Goal: Information Seeking & Learning: Learn about a topic

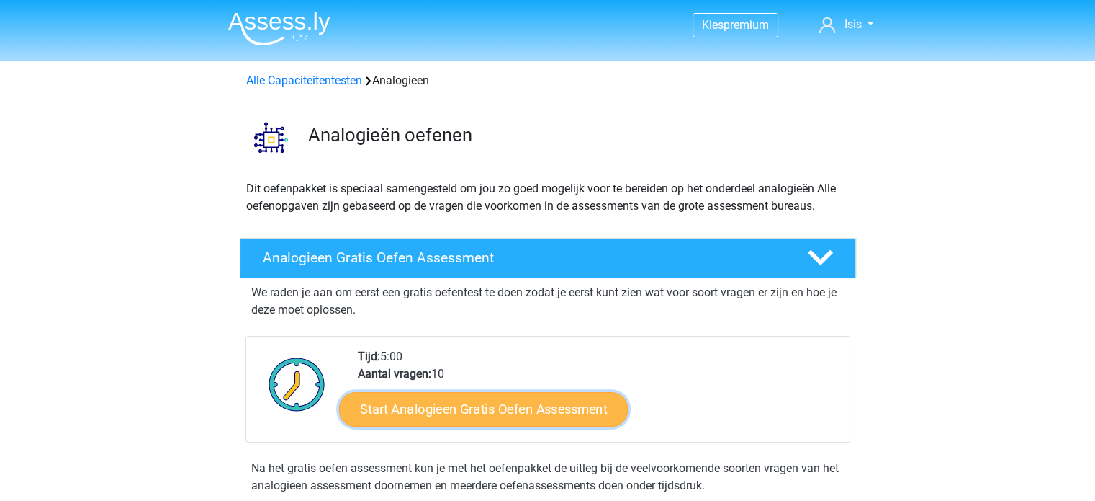
click at [453, 404] on link "Start Analogieen Gratis Oefen Assessment" at bounding box center [483, 408] width 289 height 35
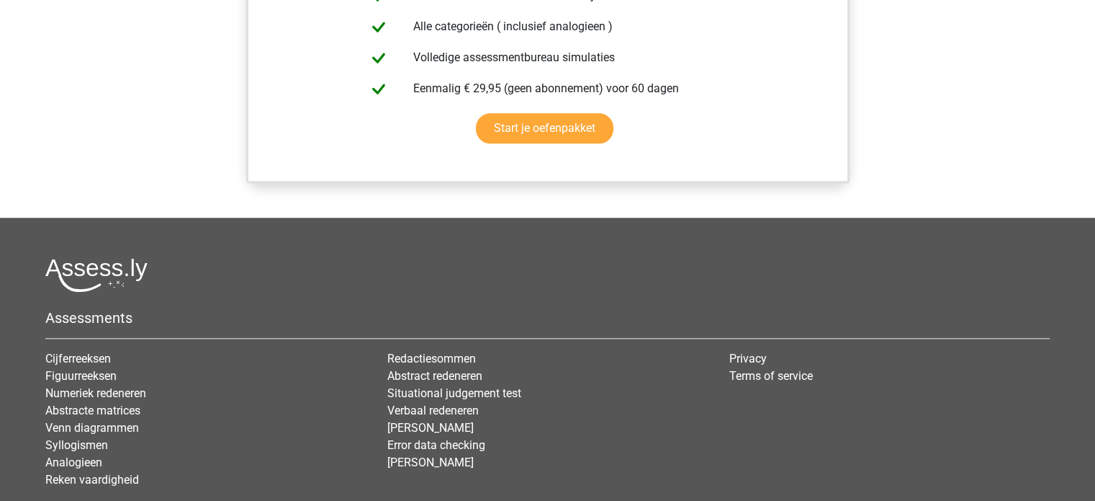
scroll to position [1250, 0]
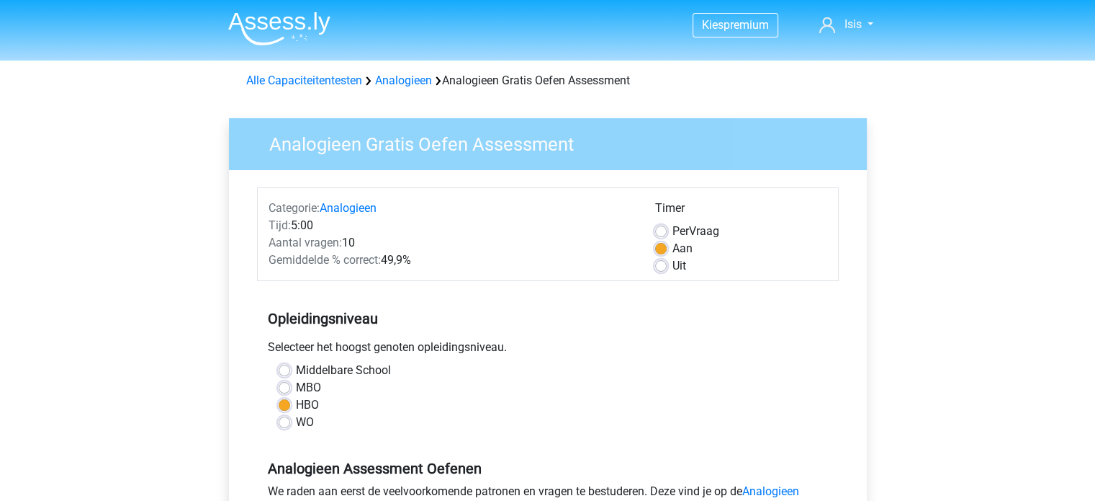
scroll to position [229, 0]
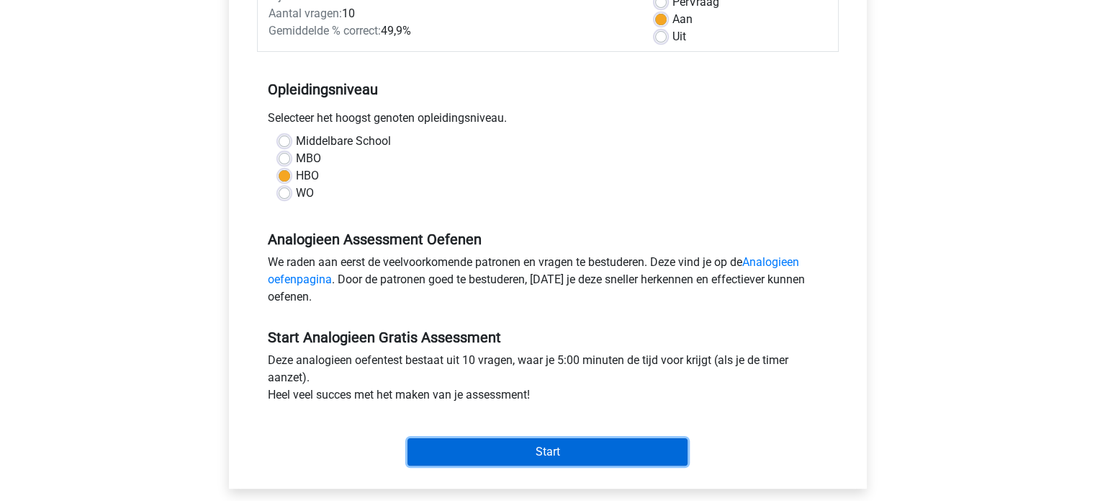
click at [564, 451] on input "Start" at bounding box center [548, 451] width 280 height 27
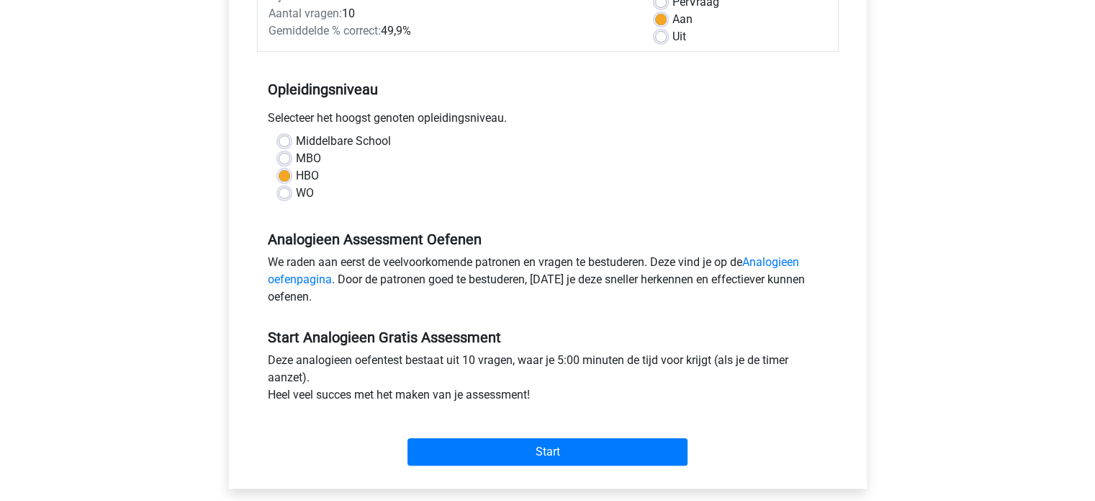
click at [277, 202] on div "Middelbare School MBO HBO WO" at bounding box center [548, 173] width 582 height 81
click at [296, 197] on label "WO" at bounding box center [305, 192] width 18 height 17
click at [281, 197] on input "WO" at bounding box center [285, 191] width 12 height 14
radio input "true"
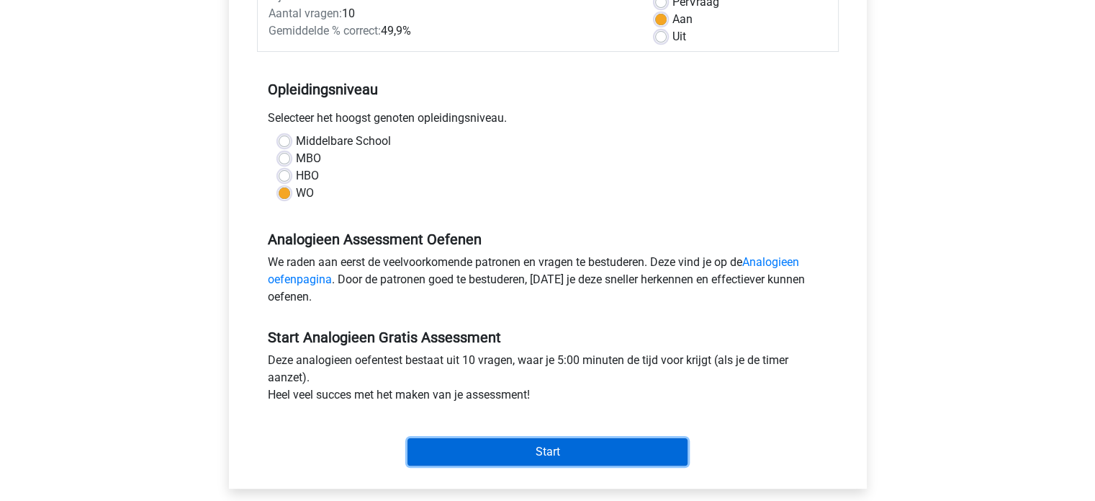
click at [435, 452] on input "Start" at bounding box center [548, 451] width 280 height 27
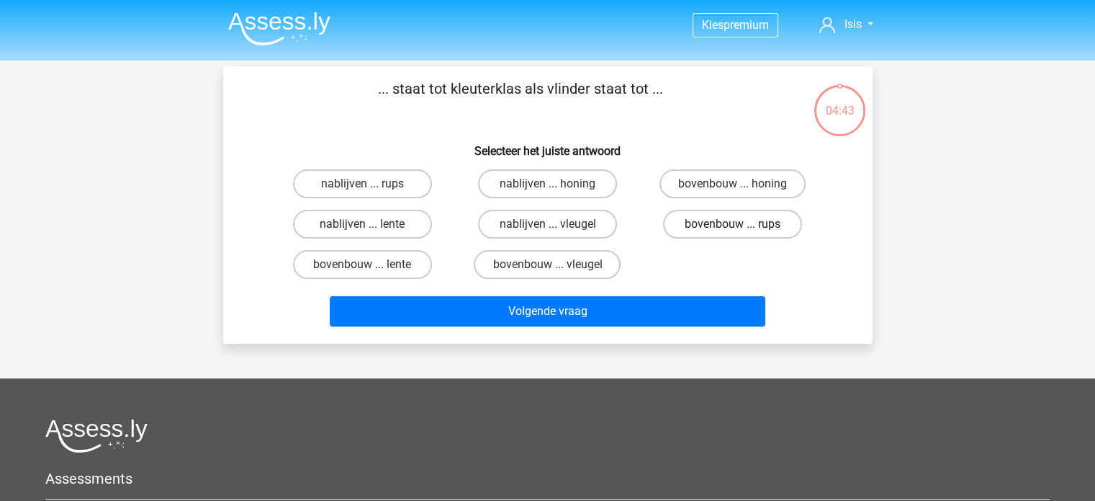
click at [691, 230] on label "bovenbouw ... rups" at bounding box center [732, 224] width 139 height 29
click at [733, 230] on input "bovenbouw ... rups" at bounding box center [737, 228] width 9 height 9
radio input "true"
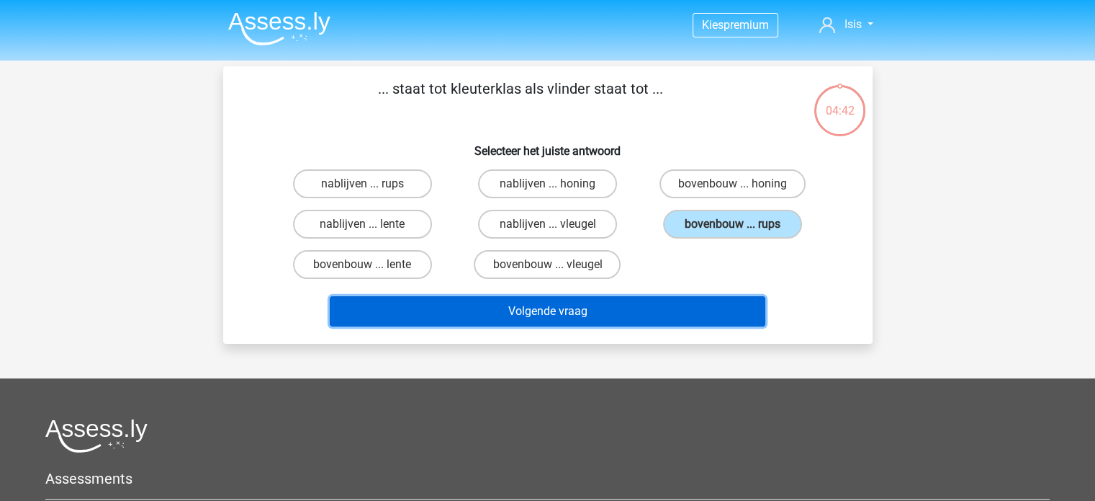
click at [666, 303] on button "Volgende vraag" at bounding box center [548, 311] width 436 height 30
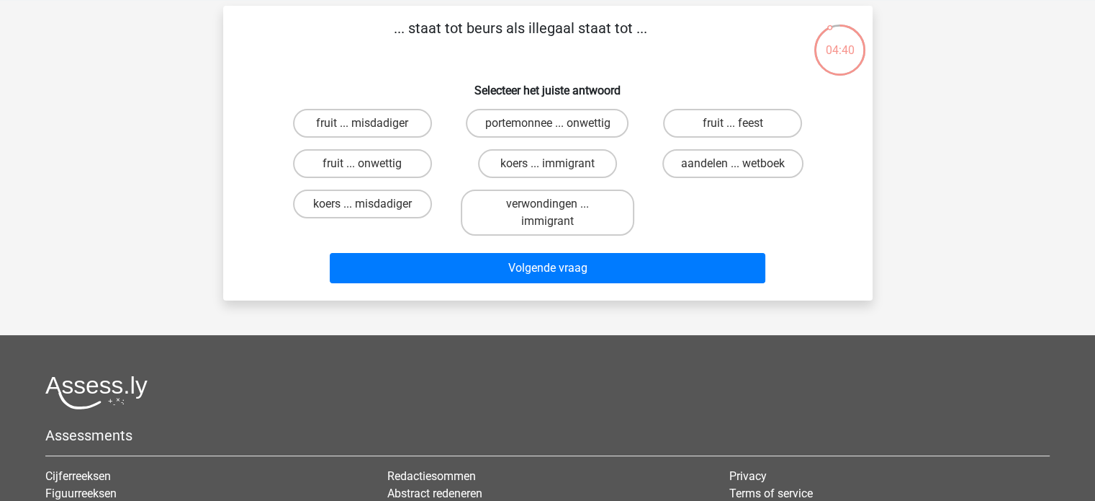
scroll to position [58, 0]
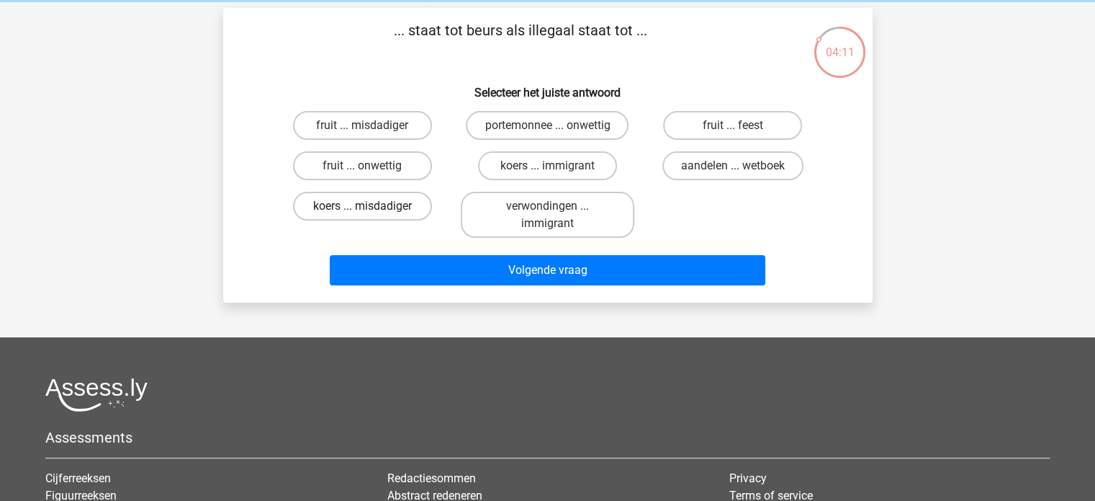
click at [411, 202] on label "koers ... misdadiger" at bounding box center [362, 206] width 139 height 29
click at [372, 206] on input "koers ... misdadiger" at bounding box center [366, 210] width 9 height 9
radio input "true"
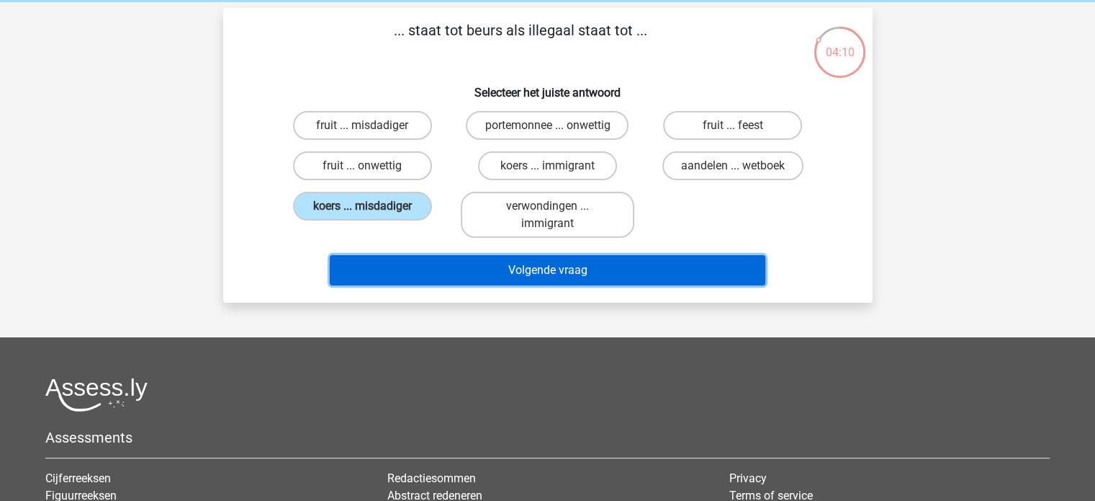
click at [475, 264] on button "Volgende vraag" at bounding box center [548, 270] width 436 height 30
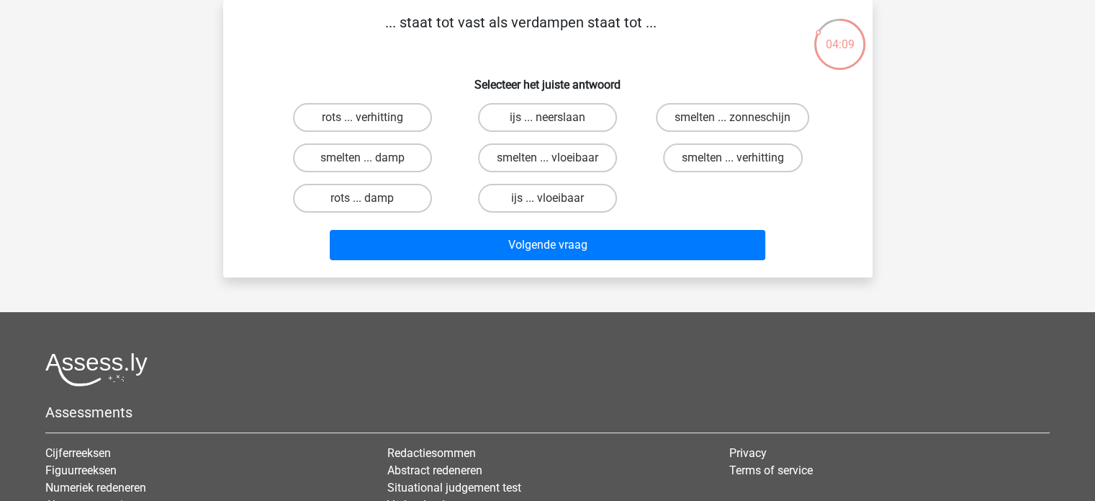
scroll to position [54, 0]
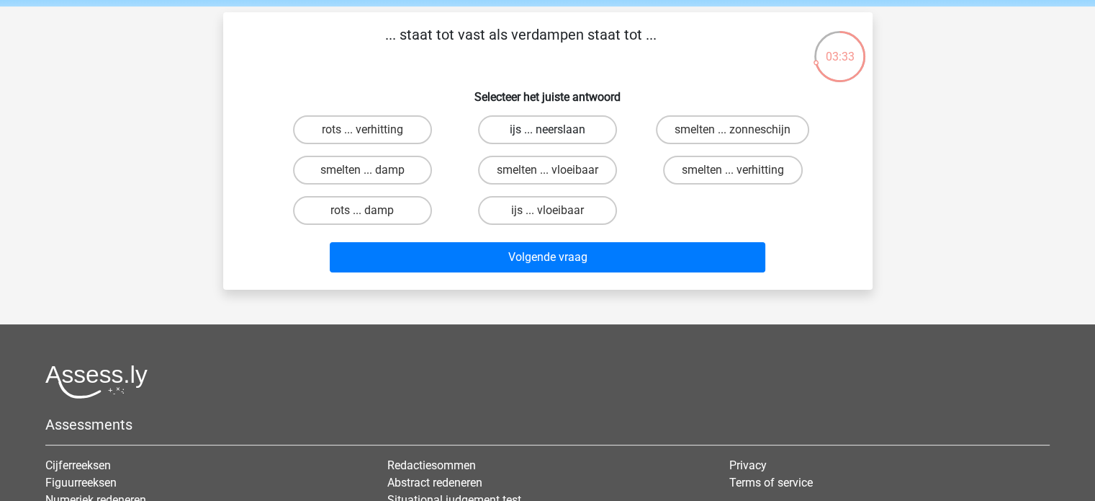
click at [541, 123] on label "ijs ... neerslaan" at bounding box center [547, 129] width 139 height 29
click at [547, 130] on input "ijs ... neerslaan" at bounding box center [551, 134] width 9 height 9
radio input "true"
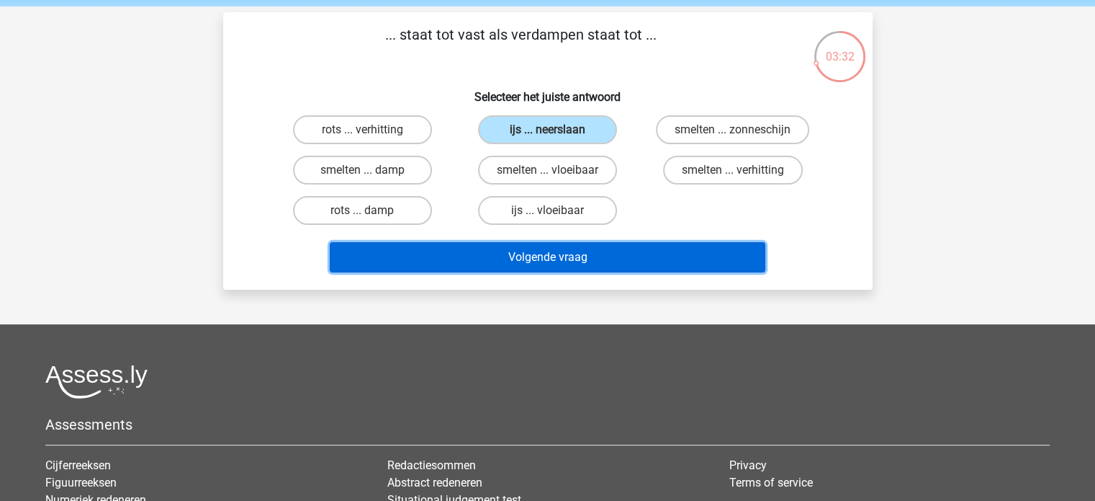
click at [567, 253] on button "Volgende vraag" at bounding box center [548, 257] width 436 height 30
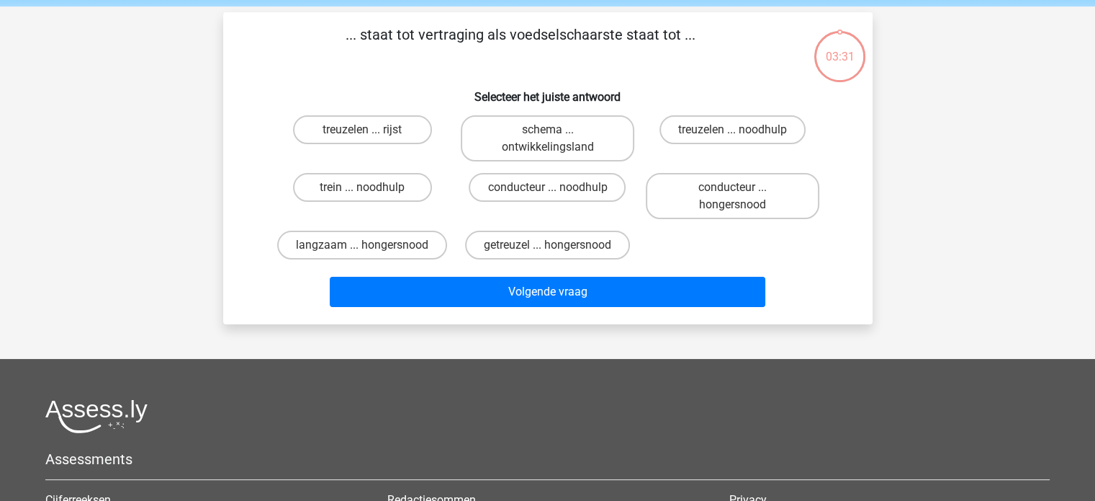
scroll to position [66, 0]
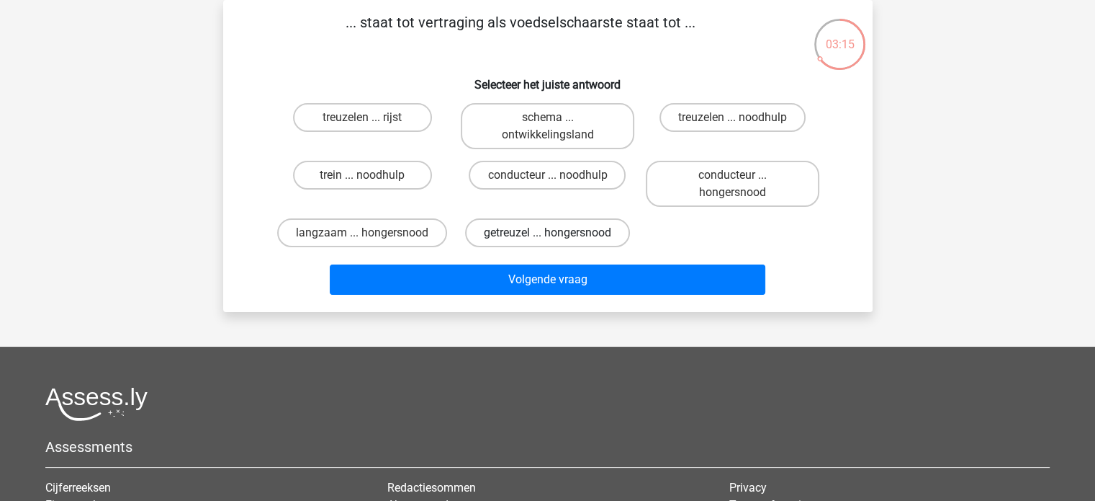
click at [558, 234] on label "getreuzel ... hongersnood" at bounding box center [547, 232] width 165 height 29
click at [557, 234] on input "getreuzel ... hongersnood" at bounding box center [551, 237] width 9 height 9
radio input "true"
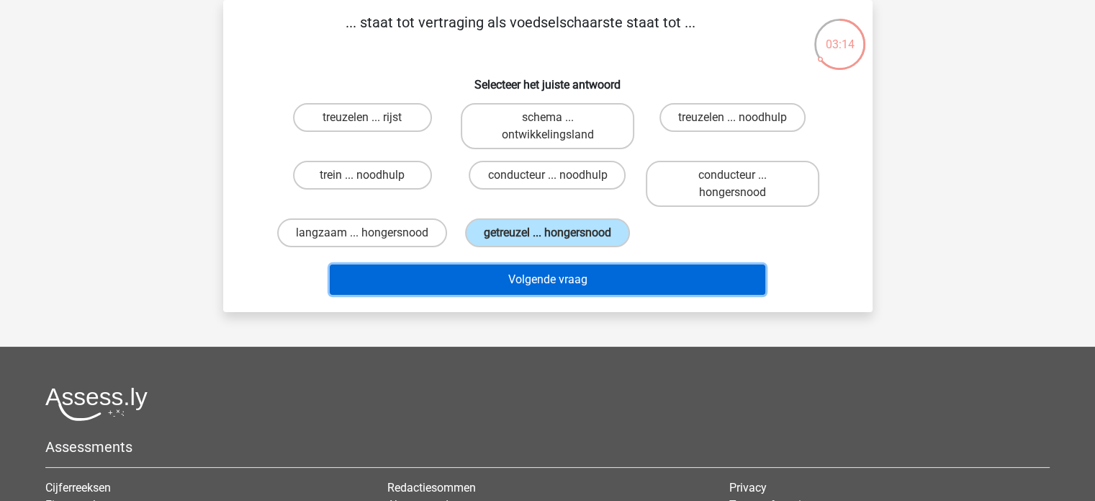
click at [582, 282] on button "Volgende vraag" at bounding box center [548, 279] width 436 height 30
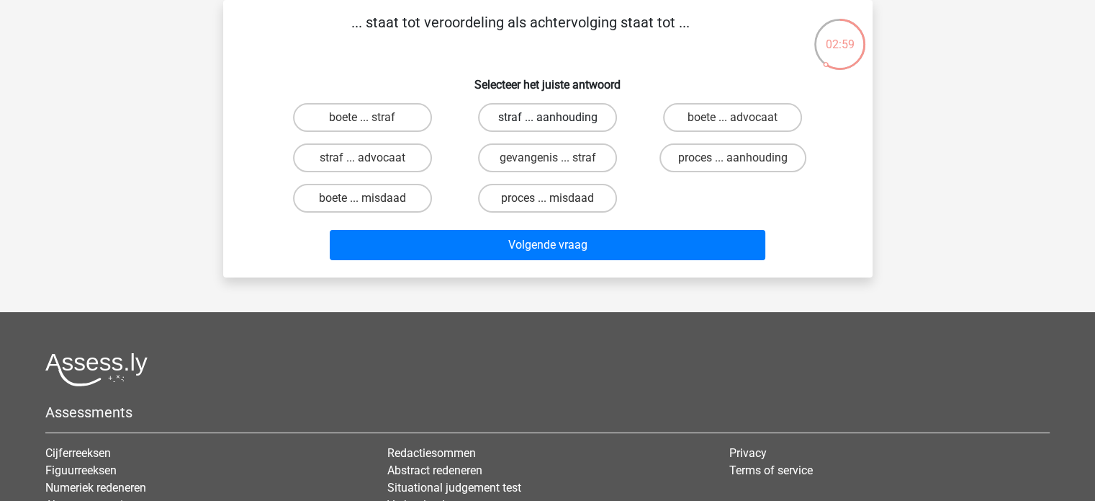
click at [516, 118] on label "straf ... aanhouding" at bounding box center [547, 117] width 139 height 29
click at [547, 118] on input "straf ... aanhouding" at bounding box center [551, 121] width 9 height 9
radio input "true"
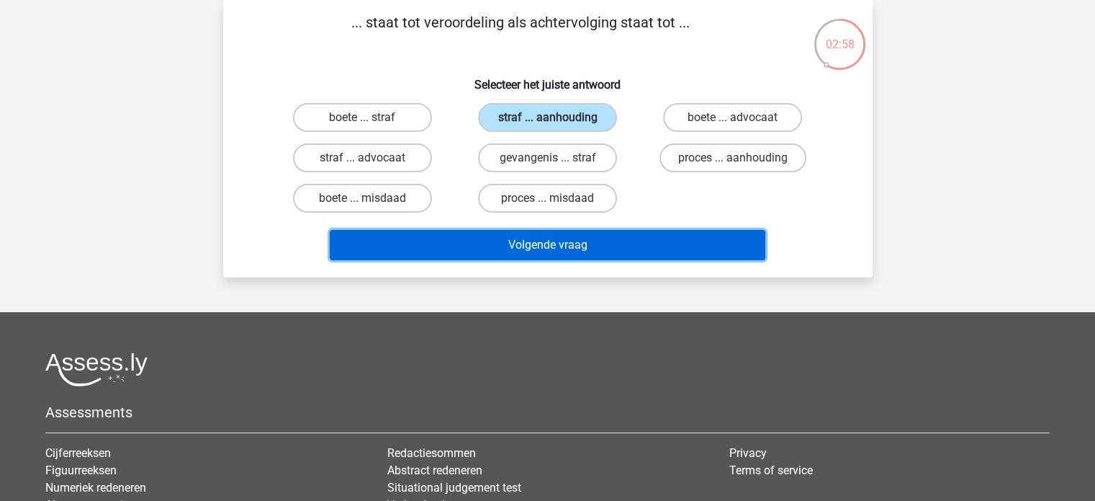
click at [570, 242] on button "Volgende vraag" at bounding box center [548, 245] width 436 height 30
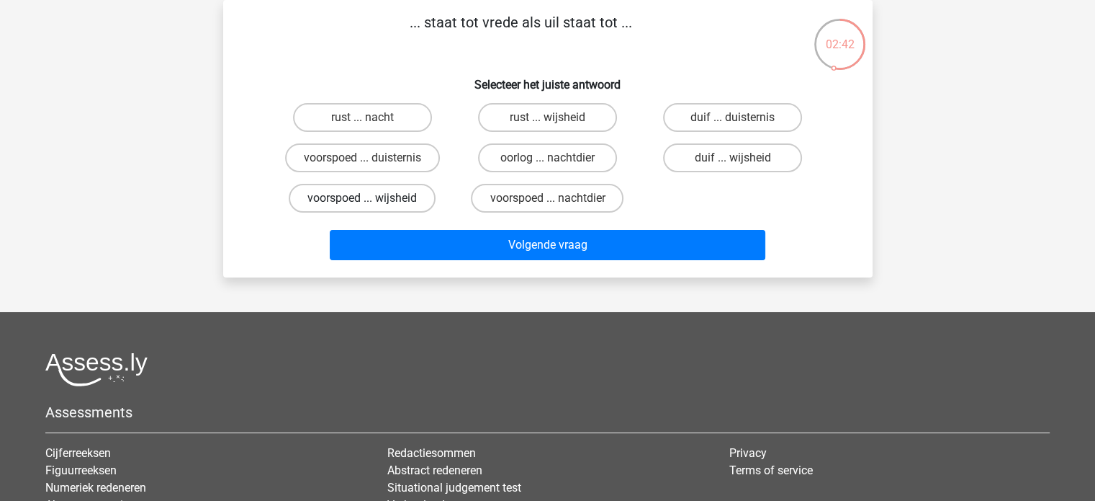
click at [412, 187] on label "voorspoed ... wijsheid" at bounding box center [362, 198] width 147 height 29
click at [372, 198] on input "voorspoed ... wijsheid" at bounding box center [366, 202] width 9 height 9
radio input "true"
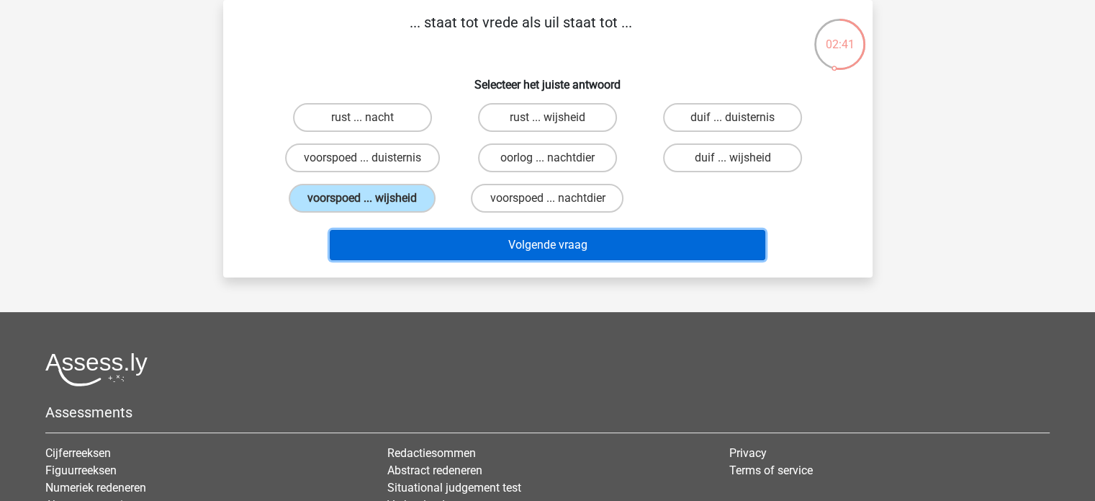
click at [447, 230] on button "Volgende vraag" at bounding box center [548, 245] width 436 height 30
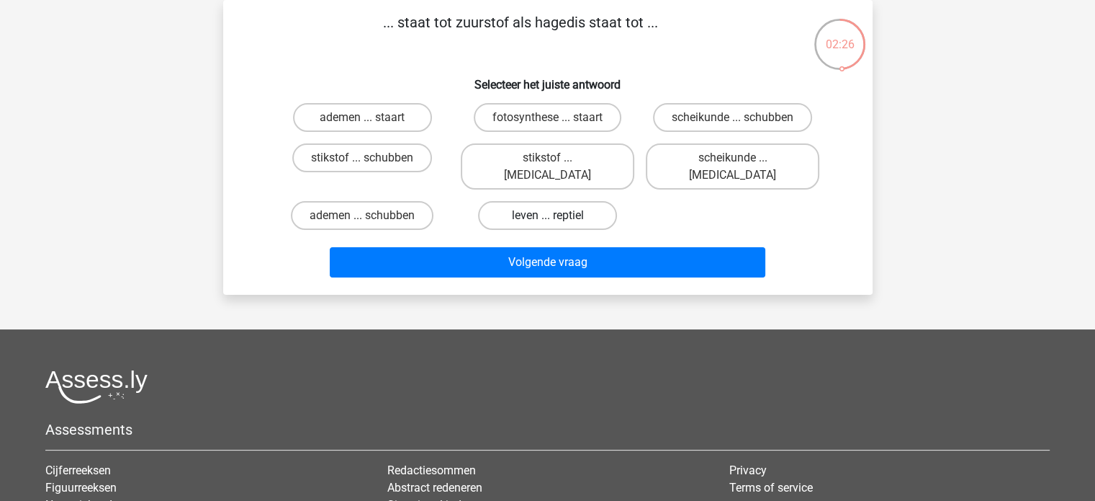
click at [510, 201] on label "leven ... reptiel" at bounding box center [547, 215] width 139 height 29
click at [547, 215] on input "leven ... reptiel" at bounding box center [551, 219] width 9 height 9
radio input "true"
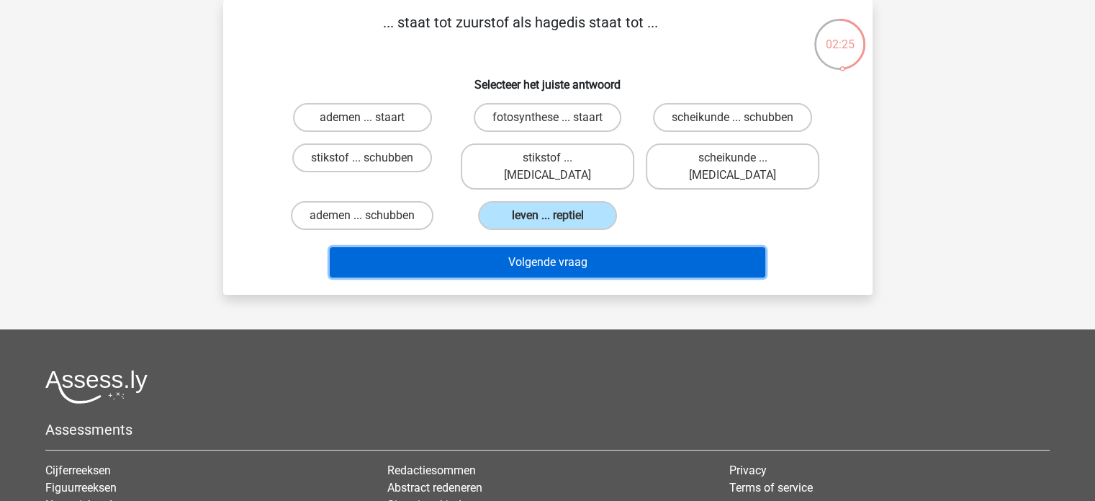
click at [526, 247] on button "Volgende vraag" at bounding box center [548, 262] width 436 height 30
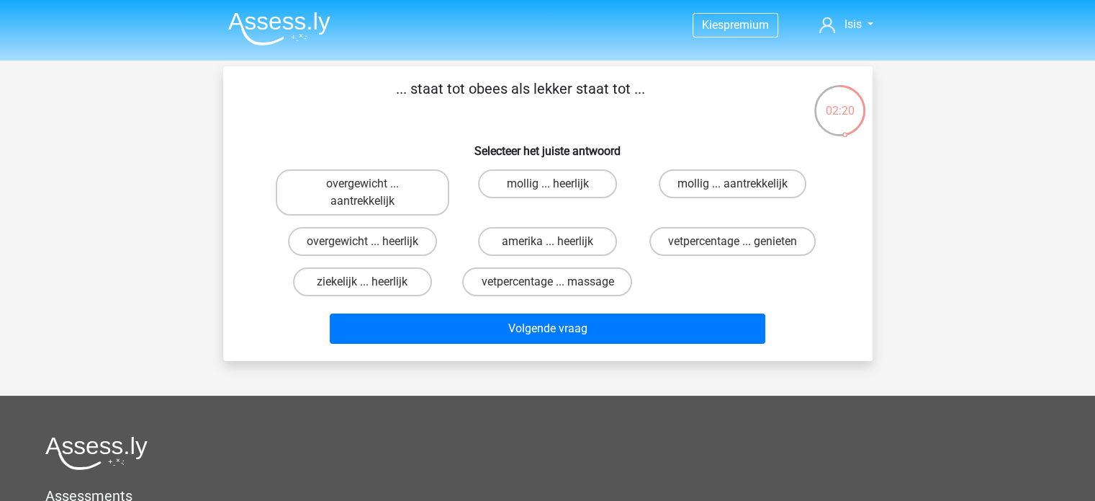
scroll to position [1, 0]
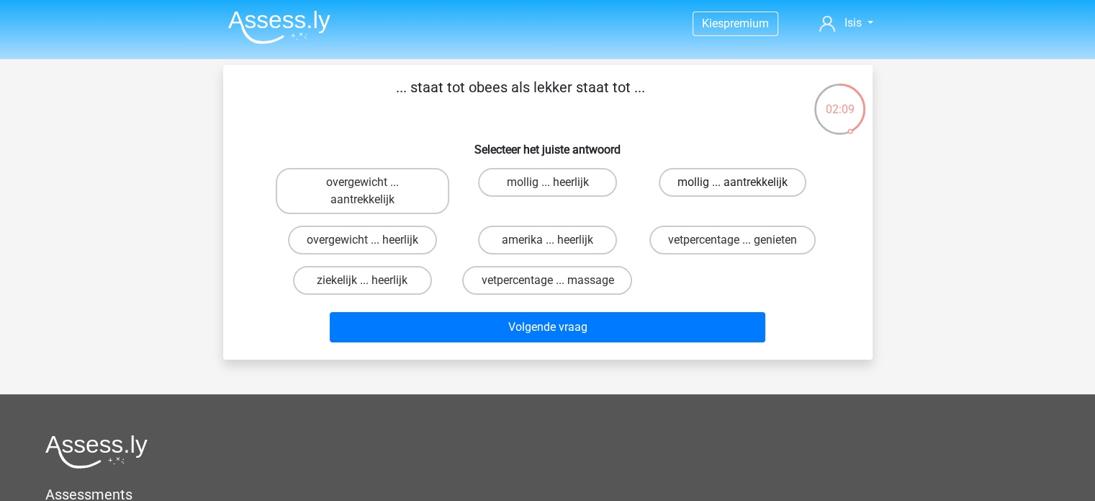
click at [697, 191] on label "mollig ... aantrekkelijk" at bounding box center [733, 182] width 148 height 29
click at [733, 191] on input "mollig ... aantrekkelijk" at bounding box center [737, 186] width 9 height 9
radio input "true"
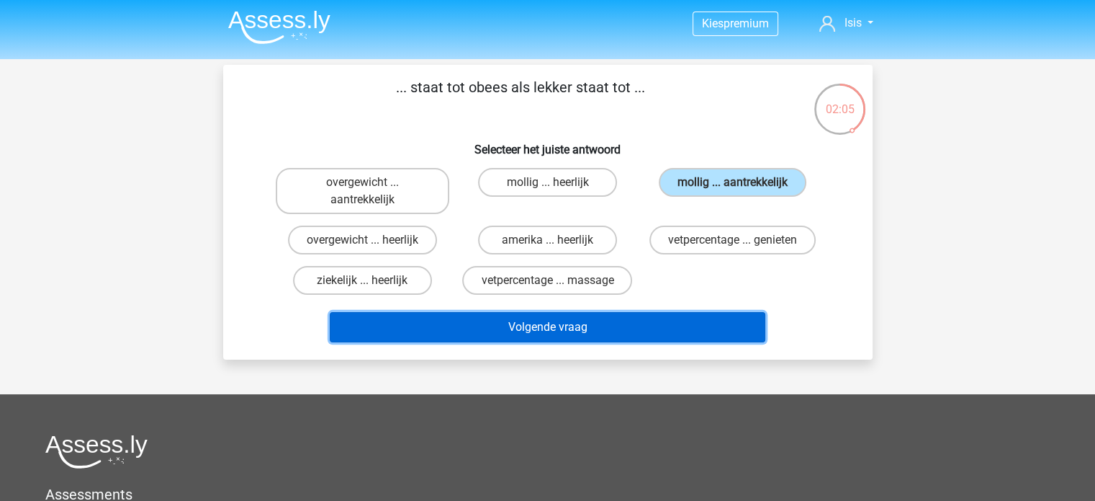
click at [686, 325] on button "Volgende vraag" at bounding box center [548, 327] width 436 height 30
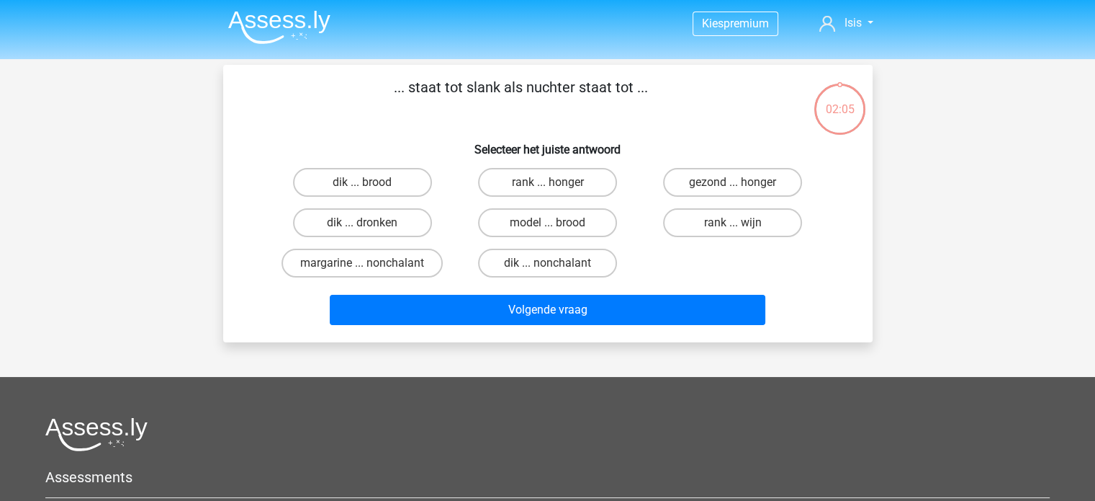
scroll to position [66, 0]
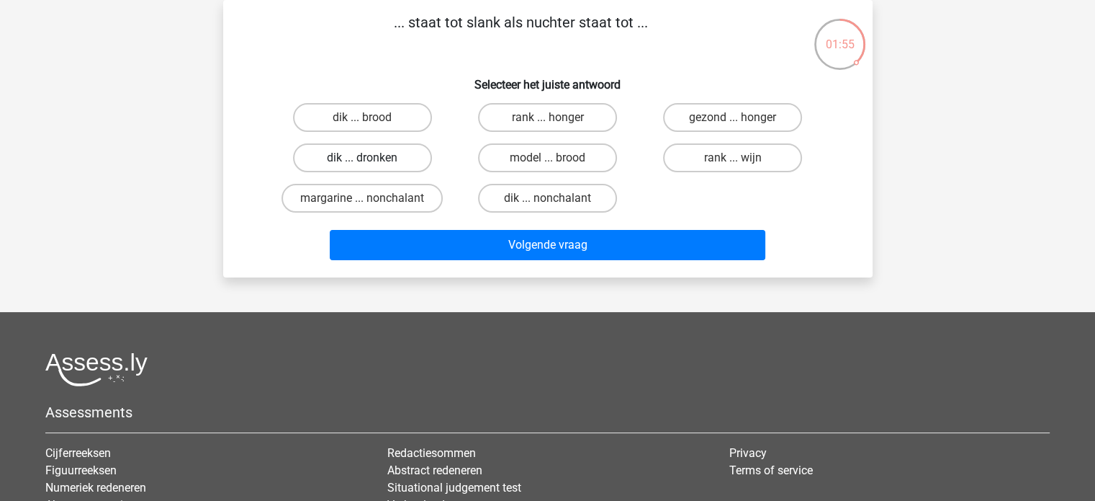
click at [417, 155] on label "dik ... dronken" at bounding box center [362, 157] width 139 height 29
click at [372, 158] on input "dik ... dronken" at bounding box center [366, 162] width 9 height 9
radio input "true"
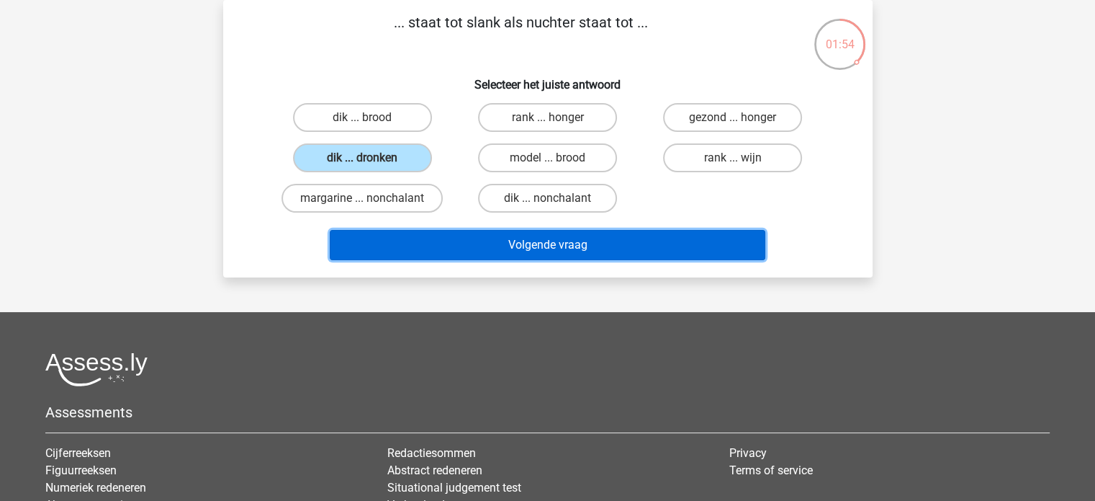
click at [498, 252] on button "Volgende vraag" at bounding box center [548, 245] width 436 height 30
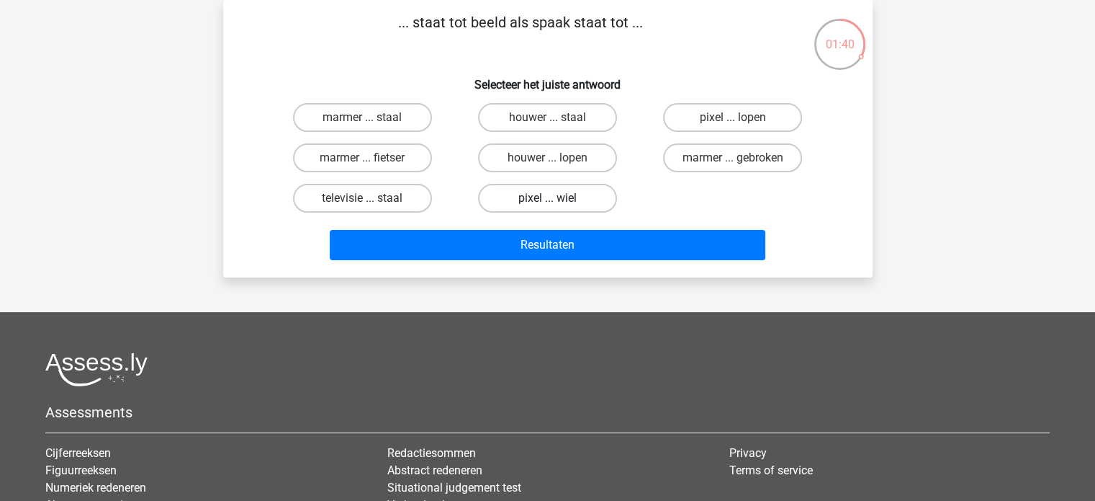
click at [529, 202] on label "pixel ... wiel" at bounding box center [547, 198] width 139 height 29
click at [547, 202] on input "pixel ... wiel" at bounding box center [551, 202] width 9 height 9
radio input "true"
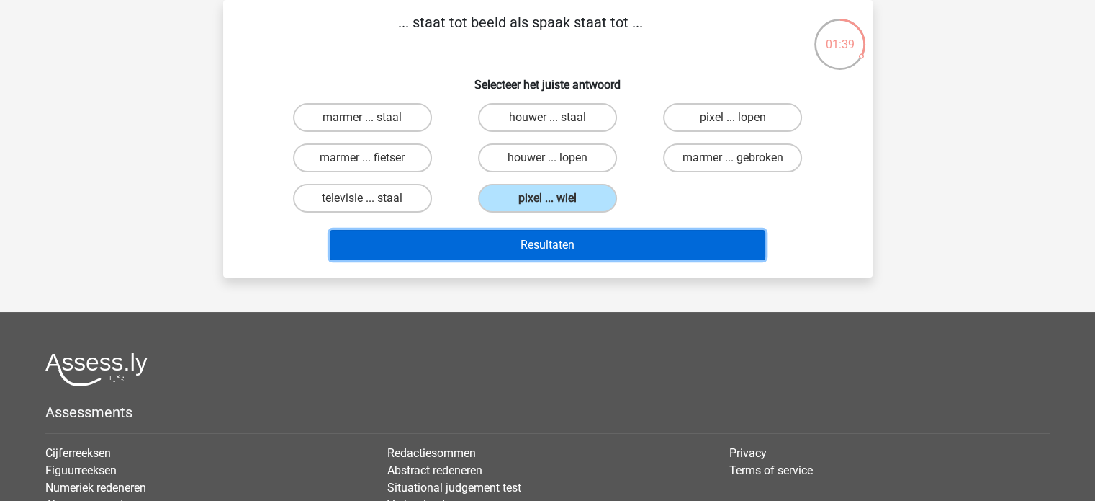
click at [542, 243] on button "Resultaten" at bounding box center [548, 245] width 436 height 30
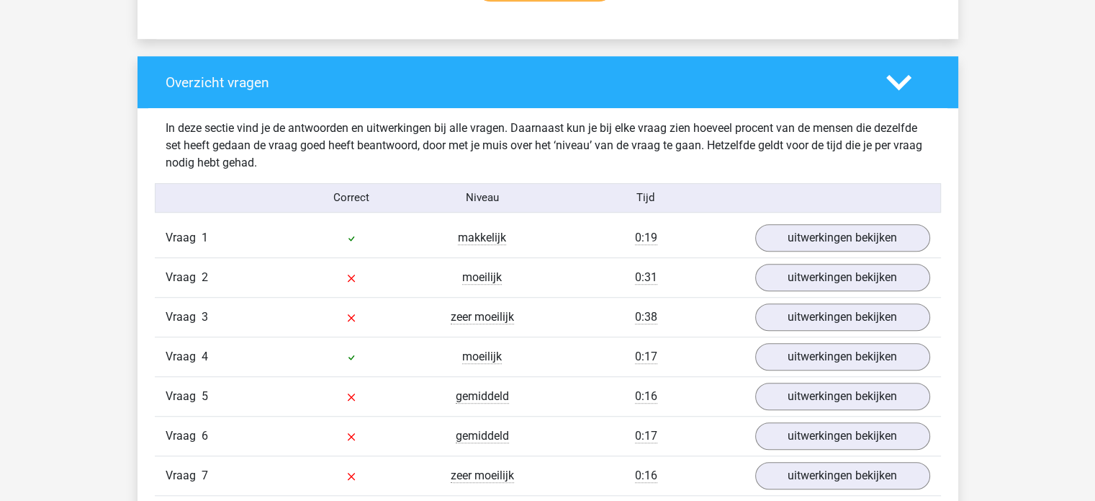
scroll to position [1026, 0]
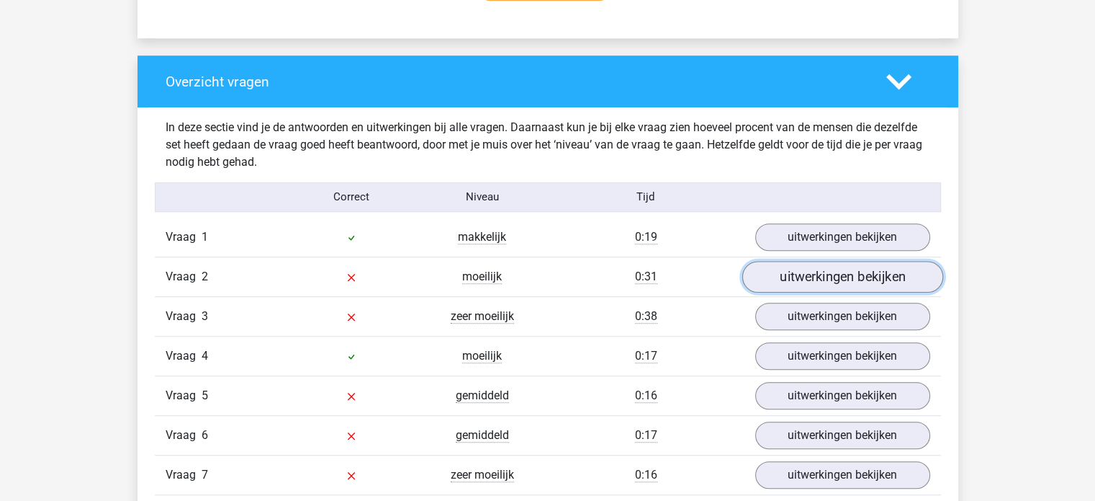
click at [767, 280] on link "uitwerkingen bekijken" at bounding box center [842, 277] width 201 height 32
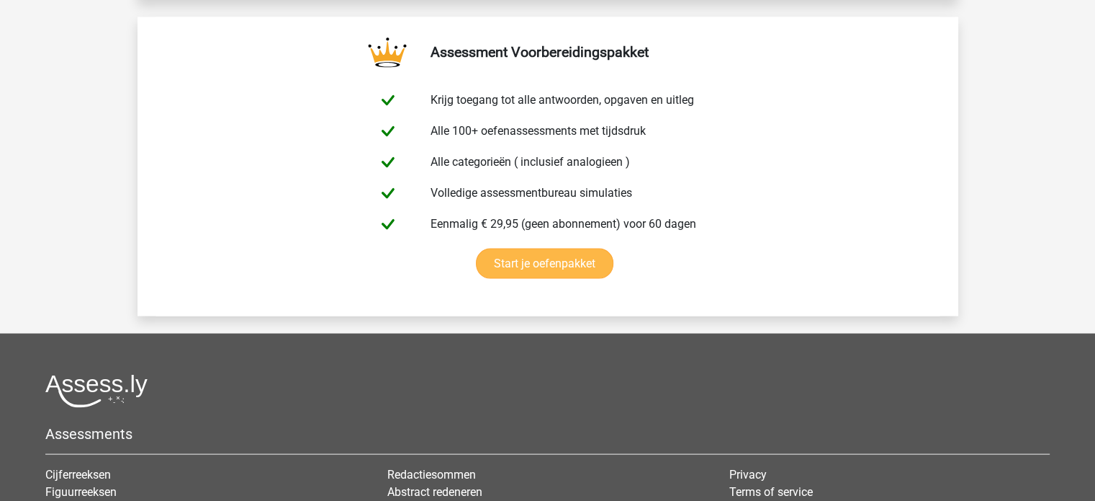
scroll to position [2820, 0]
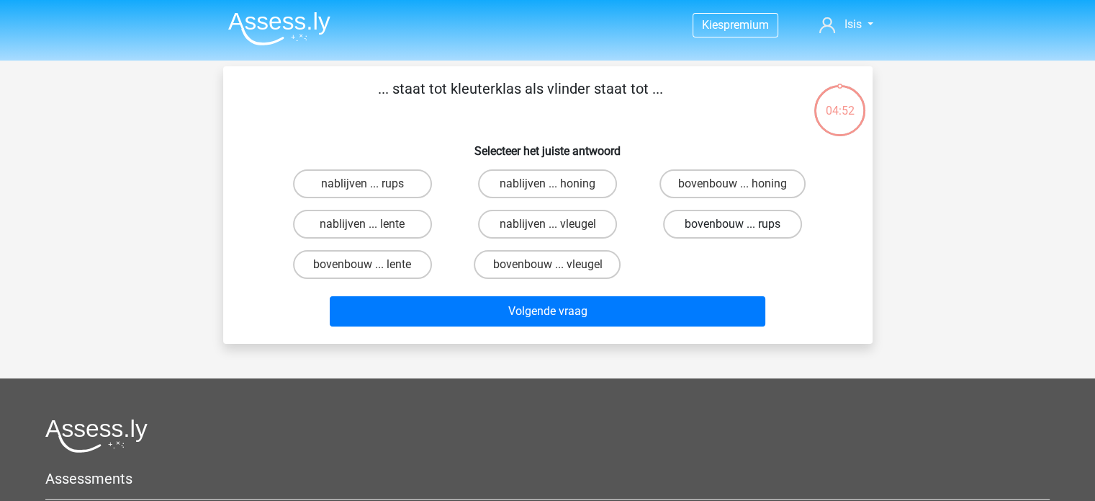
click at [714, 233] on label "bovenbouw ... rups" at bounding box center [732, 224] width 139 height 29
click at [733, 233] on input "bovenbouw ... rups" at bounding box center [737, 228] width 9 height 9
radio input "true"
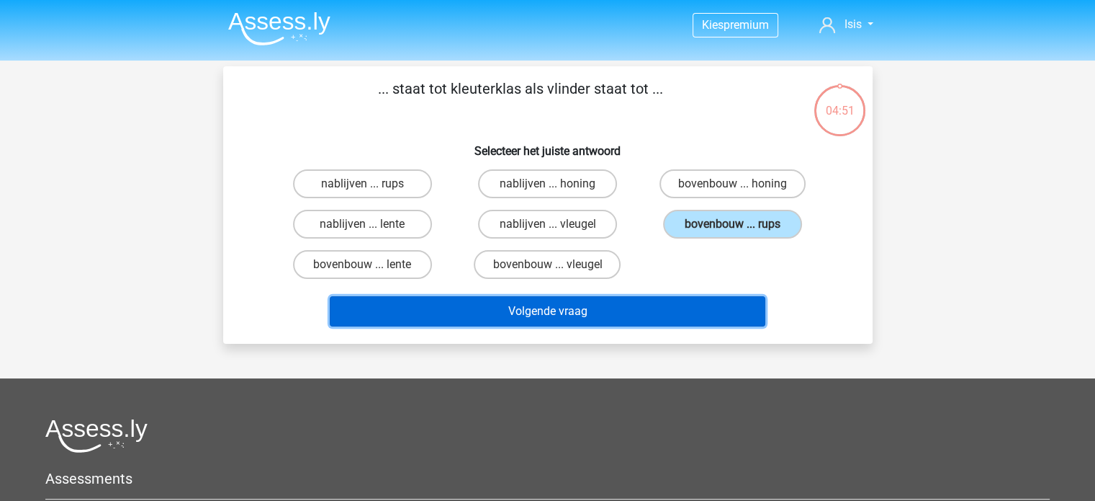
click at [684, 313] on button "Volgende vraag" at bounding box center [548, 311] width 436 height 30
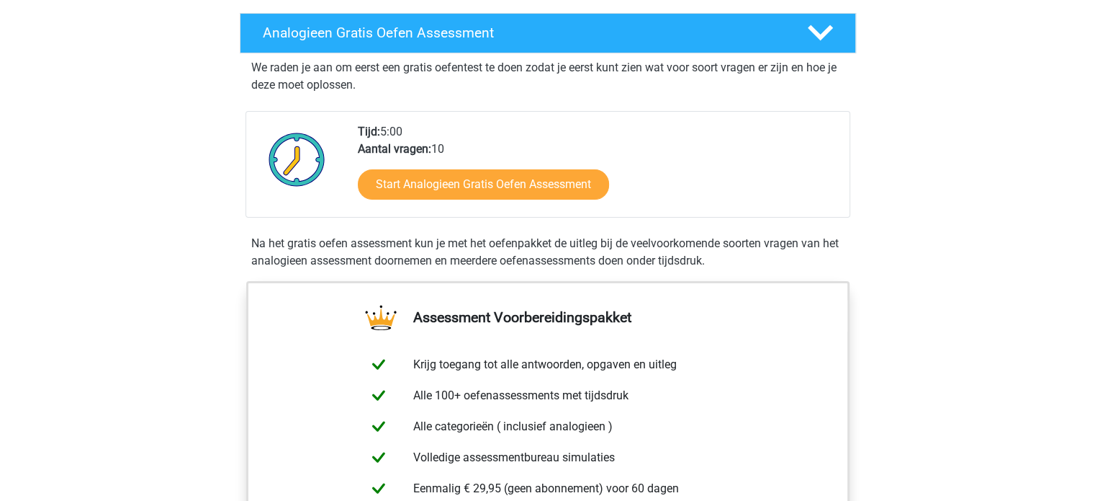
scroll to position [225, 0]
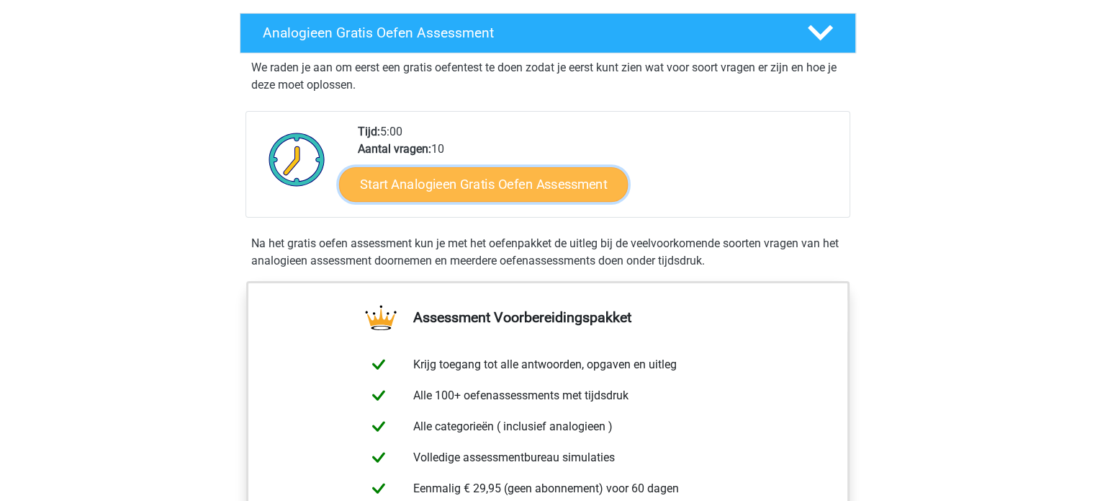
click at [383, 175] on link "Start Analogieen Gratis Oefen Assessment" at bounding box center [483, 183] width 289 height 35
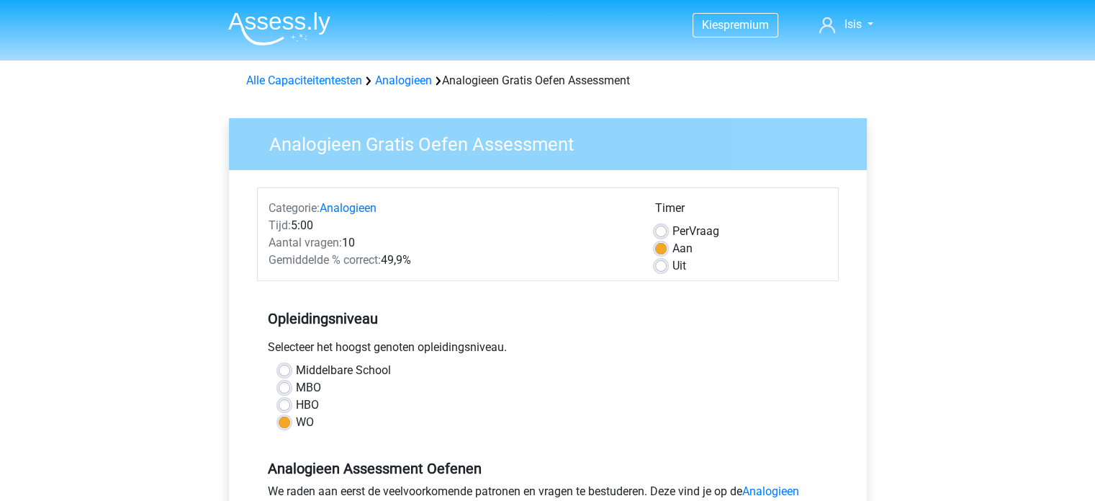
scroll to position [222, 0]
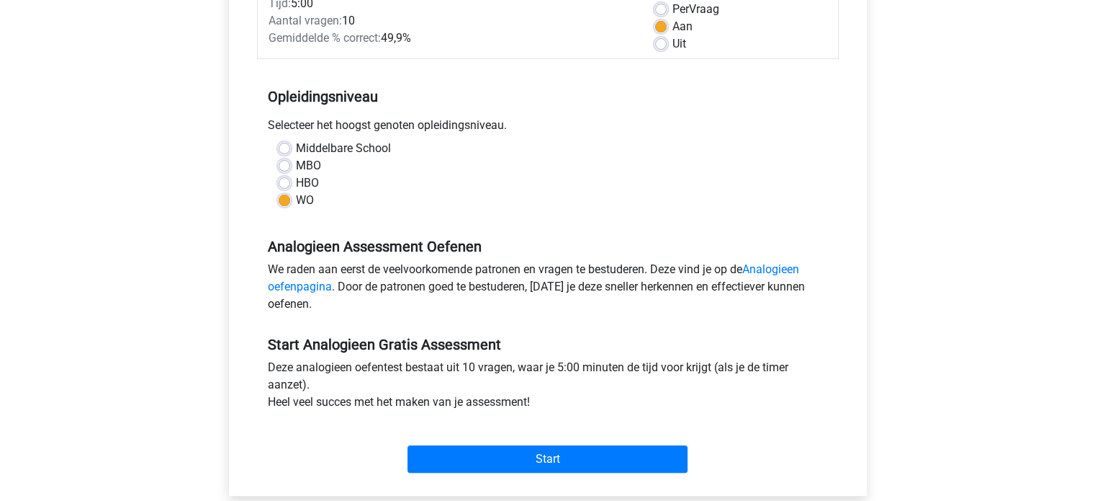
click at [296, 184] on label "HBO" at bounding box center [307, 182] width 23 height 17
click at [289, 184] on input "HBO" at bounding box center [285, 181] width 12 height 14
radio input "true"
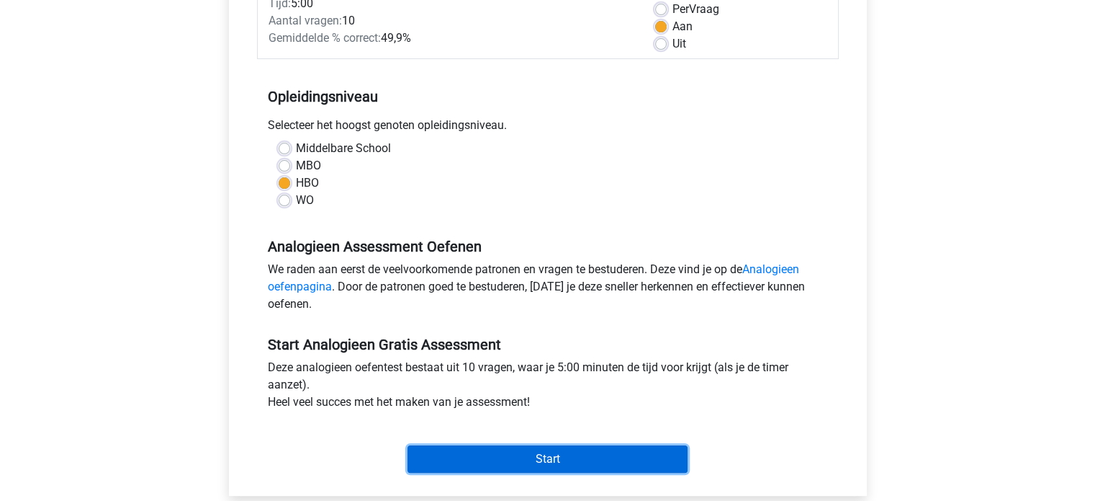
click at [485, 459] on input "Start" at bounding box center [548, 458] width 280 height 27
